Goal: Browse casually

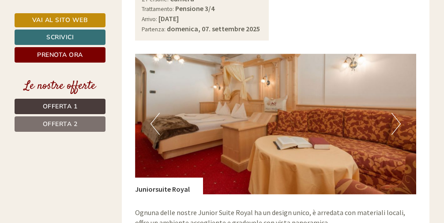
scroll to position [1251, 0]
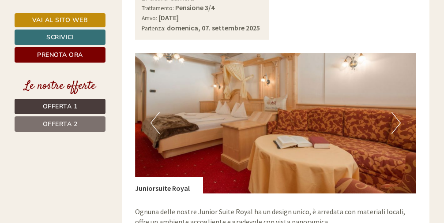
click at [394, 112] on button "Next" at bounding box center [395, 123] width 9 height 22
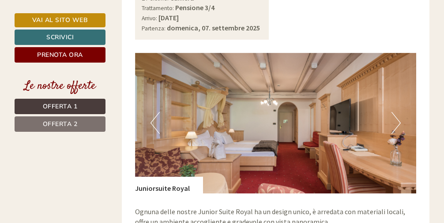
click at [394, 112] on button "Next" at bounding box center [395, 123] width 9 height 22
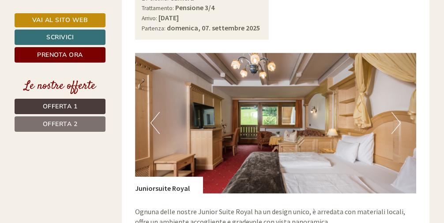
click at [394, 112] on button "Next" at bounding box center [395, 123] width 9 height 22
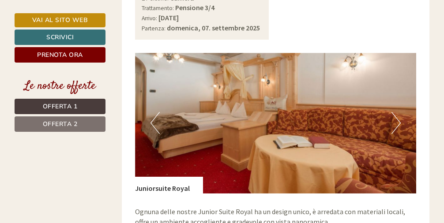
click at [394, 112] on button "Next" at bounding box center [395, 123] width 9 height 22
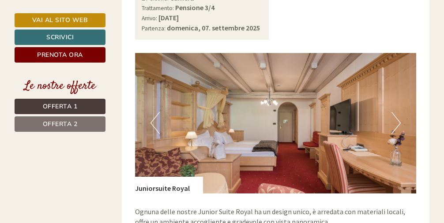
click at [394, 112] on button "Next" at bounding box center [395, 123] width 9 height 22
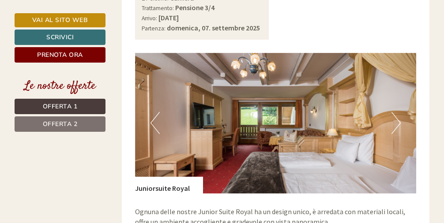
click at [394, 112] on button "Next" at bounding box center [395, 123] width 9 height 22
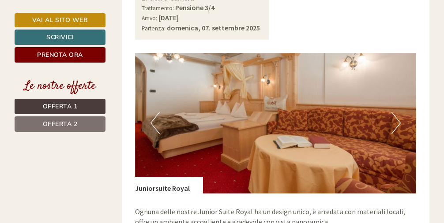
click at [394, 112] on button "Next" at bounding box center [395, 123] width 9 height 22
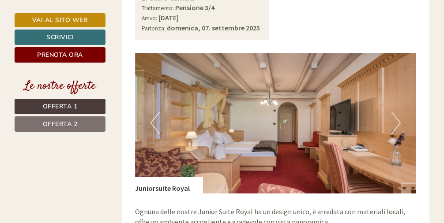
click at [395, 112] on button "Next" at bounding box center [395, 123] width 9 height 22
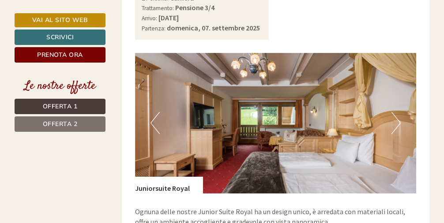
click at [397, 112] on button "Next" at bounding box center [395, 123] width 9 height 22
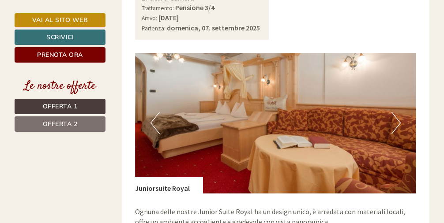
click at [397, 112] on button "Next" at bounding box center [395, 123] width 9 height 22
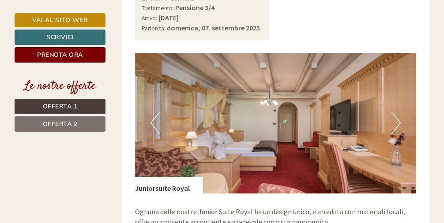
click at [397, 112] on button "Next" at bounding box center [395, 123] width 9 height 22
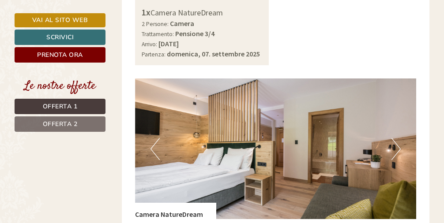
scroll to position [596, 0]
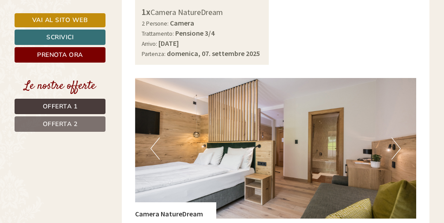
click at [399, 138] on button "Next" at bounding box center [395, 149] width 9 height 22
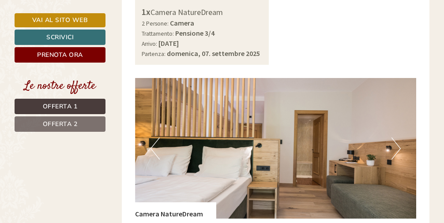
click at [399, 138] on button "Next" at bounding box center [395, 149] width 9 height 22
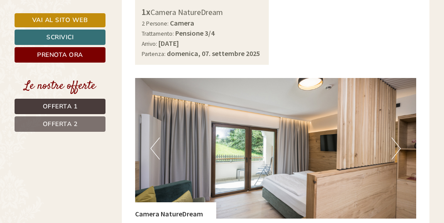
click at [399, 138] on button "Next" at bounding box center [395, 149] width 9 height 22
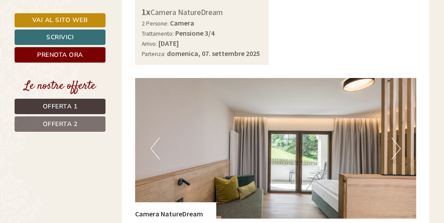
click at [399, 138] on button "Next" at bounding box center [395, 149] width 9 height 22
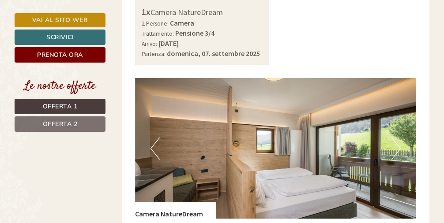
click at [399, 138] on button "Next" at bounding box center [395, 149] width 9 height 22
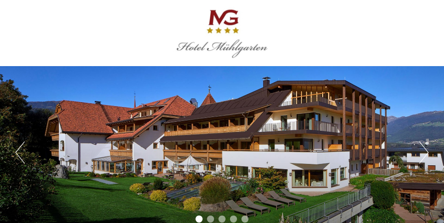
scroll to position [0, 0]
click at [422, 154] on button "Next" at bounding box center [423, 153] width 9 height 22
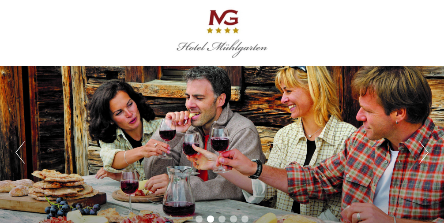
click at [422, 153] on button "Next" at bounding box center [423, 153] width 9 height 22
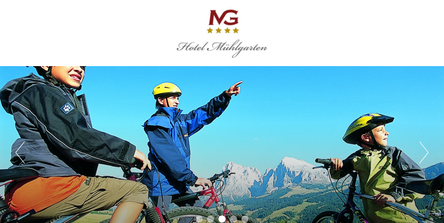
click at [422, 153] on button "Next" at bounding box center [423, 153] width 9 height 22
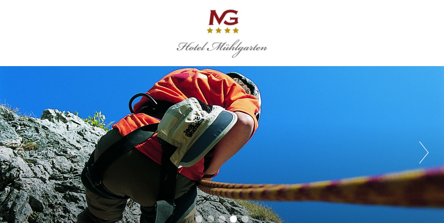
click at [422, 153] on button "Next" at bounding box center [423, 153] width 9 height 22
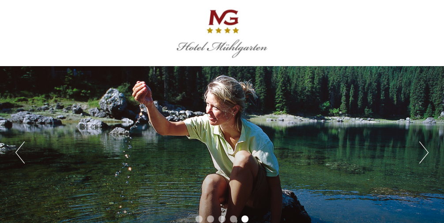
click at [422, 153] on button "Next" at bounding box center [423, 153] width 9 height 22
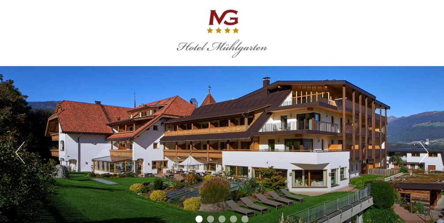
click at [425, 155] on button "Next" at bounding box center [423, 153] width 9 height 22
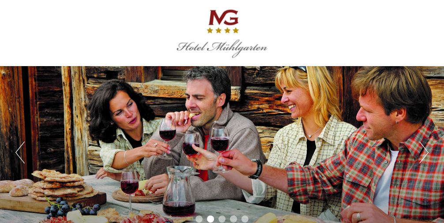
click at [425, 155] on button "Next" at bounding box center [423, 153] width 9 height 22
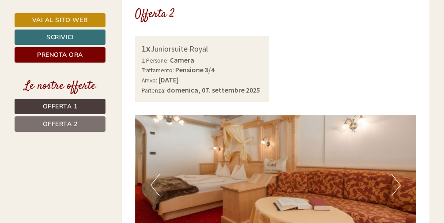
scroll to position [1187, 0]
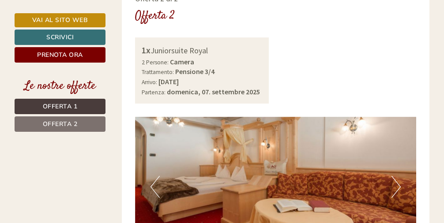
click at [391, 139] on img at bounding box center [276, 187] width 282 height 141
click at [399, 176] on button "Next" at bounding box center [395, 187] width 9 height 22
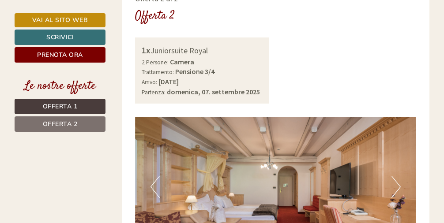
click at [399, 176] on button "Next" at bounding box center [395, 187] width 9 height 22
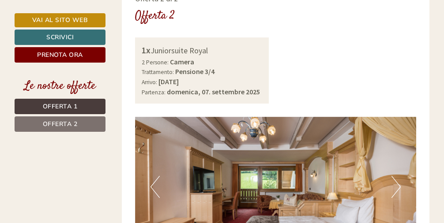
click at [399, 176] on button "Next" at bounding box center [395, 187] width 9 height 22
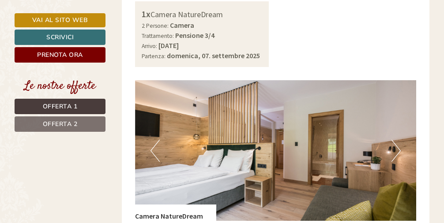
scroll to position [593, 0]
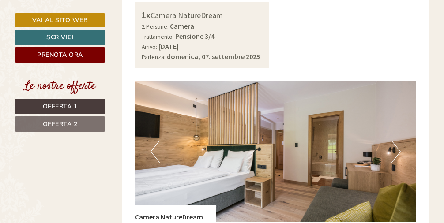
click at [400, 141] on button "Next" at bounding box center [395, 152] width 9 height 22
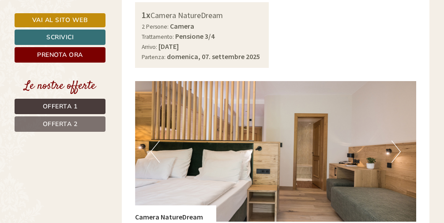
click at [399, 141] on button "Next" at bounding box center [395, 152] width 9 height 22
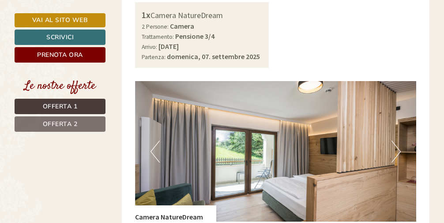
click at [397, 141] on button "Next" at bounding box center [395, 152] width 9 height 22
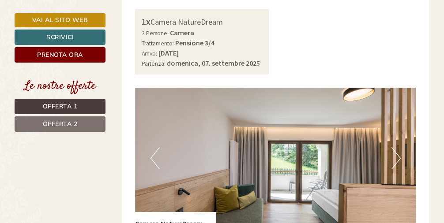
scroll to position [586, 0]
click at [155, 148] on button "Previous" at bounding box center [155, 159] width 9 height 22
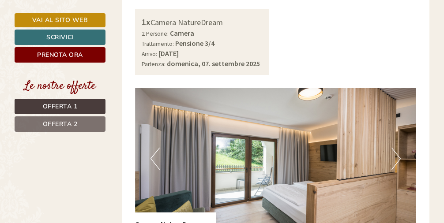
click at [153, 148] on button "Previous" at bounding box center [155, 159] width 9 height 22
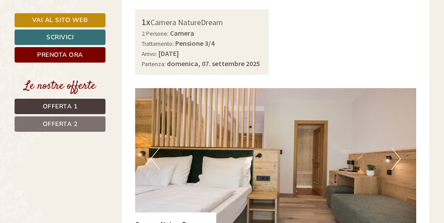
click at [153, 148] on button "Previous" at bounding box center [155, 159] width 9 height 22
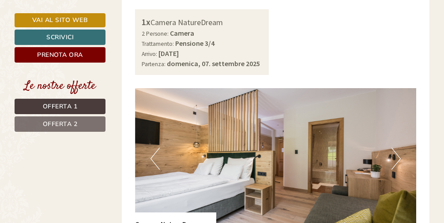
click at [153, 148] on button "Previous" at bounding box center [155, 159] width 9 height 22
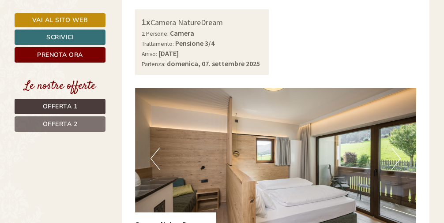
click at [153, 148] on button "Previous" at bounding box center [155, 159] width 9 height 22
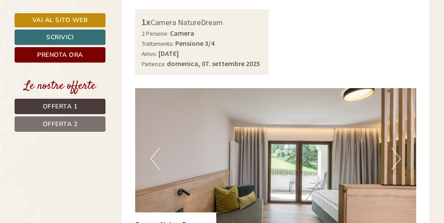
click at [153, 148] on button "Previous" at bounding box center [155, 159] width 9 height 22
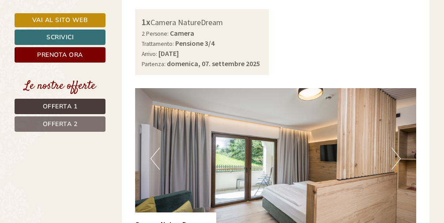
click at [153, 148] on button "Previous" at bounding box center [155, 159] width 9 height 22
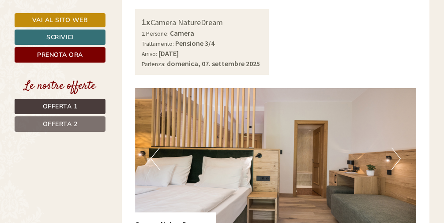
click at [391, 134] on img at bounding box center [276, 158] width 282 height 141
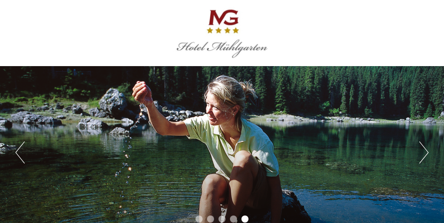
scroll to position [0, 0]
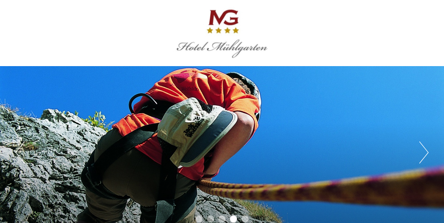
click at [424, 150] on button "Next" at bounding box center [423, 153] width 9 height 22
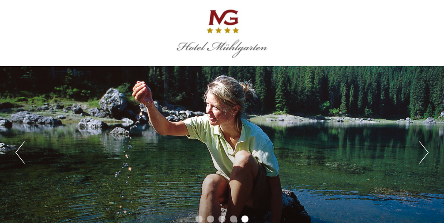
click at [424, 154] on button "Next" at bounding box center [423, 153] width 9 height 22
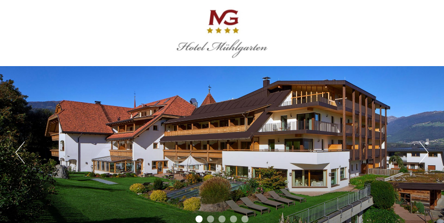
click at [424, 154] on button "Next" at bounding box center [423, 153] width 9 height 22
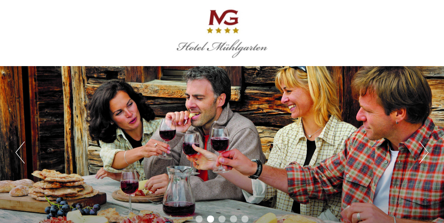
click at [18, 154] on button "Previous" at bounding box center [19, 153] width 9 height 22
